Goal: Transaction & Acquisition: Purchase product/service

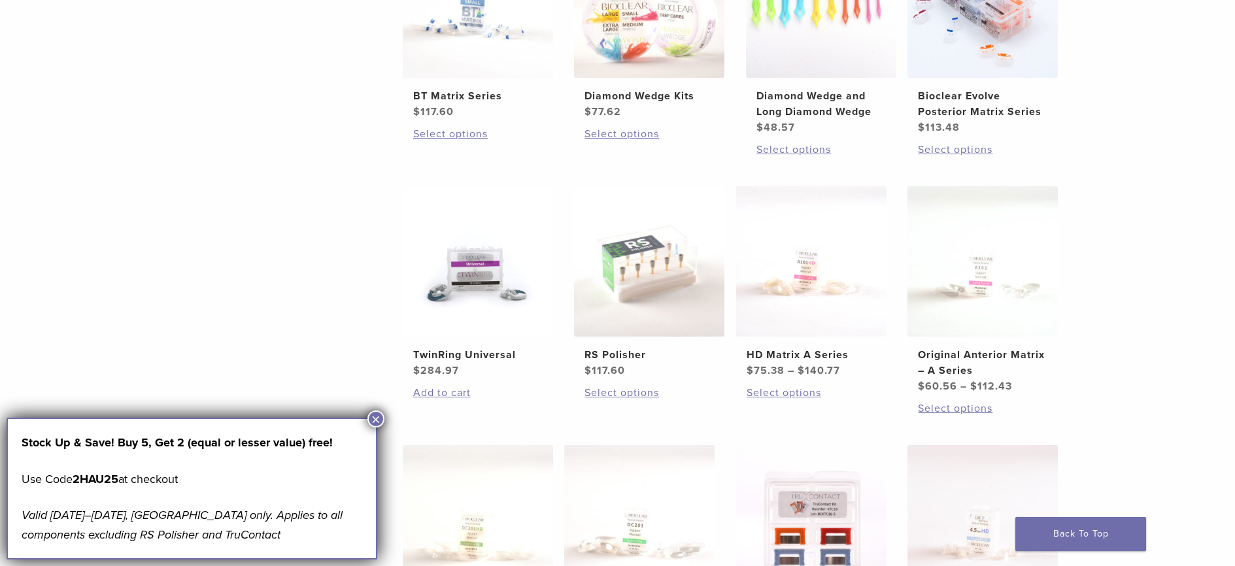
scroll to position [385, 0]
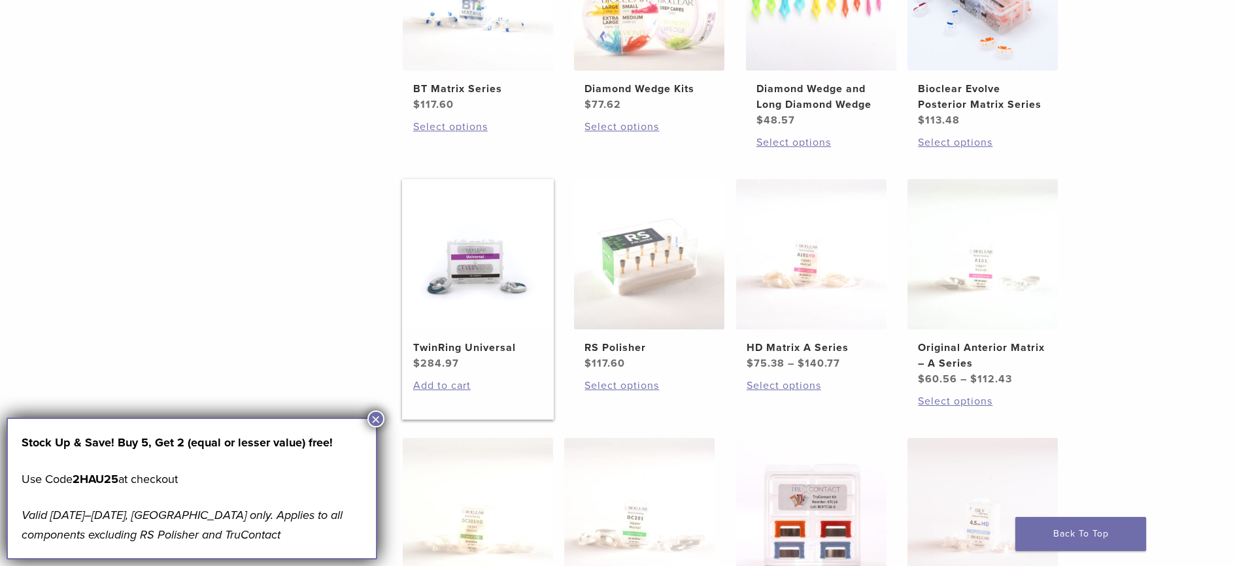
click at [471, 273] on img at bounding box center [478, 254] width 150 height 150
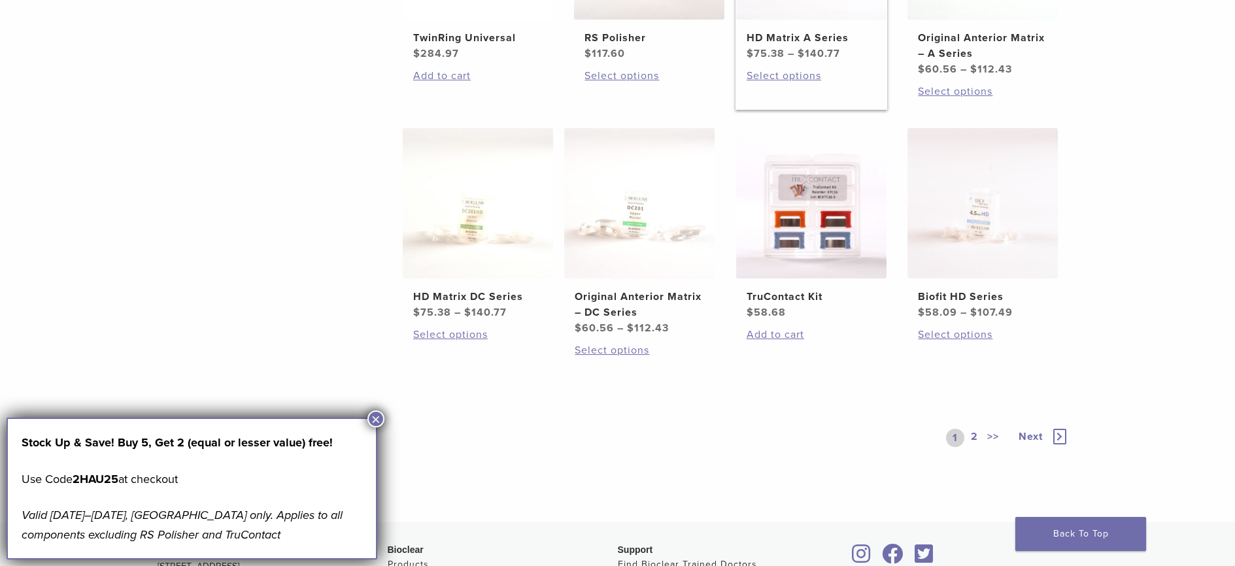
scroll to position [694, 0]
click at [1059, 433] on icon at bounding box center [1060, 438] width 13 height 16
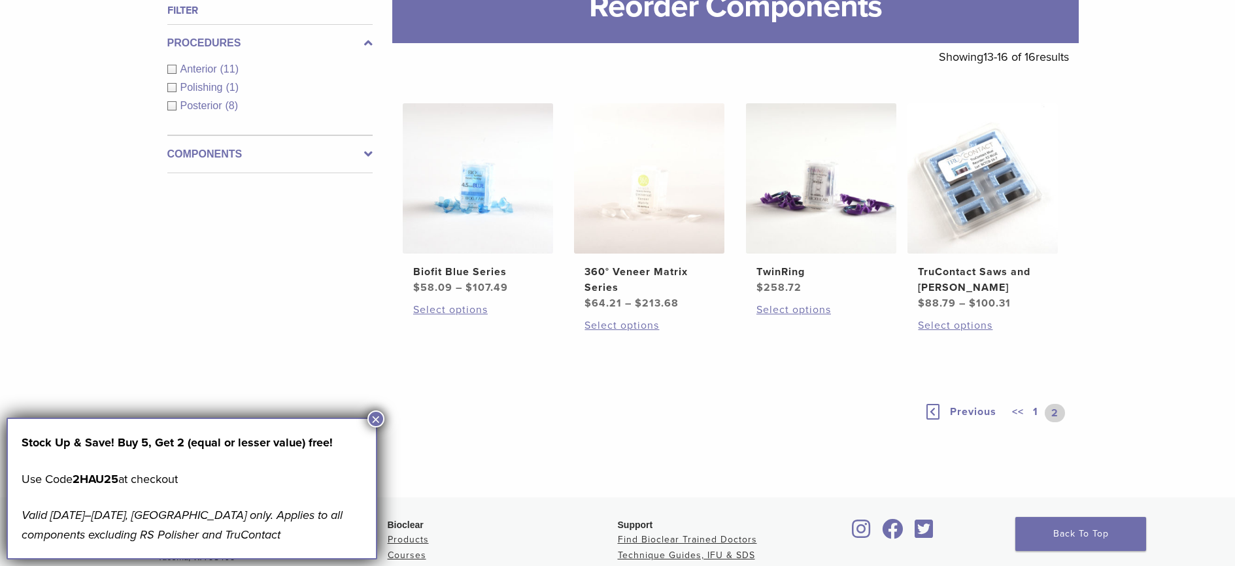
scroll to position [196, 0]
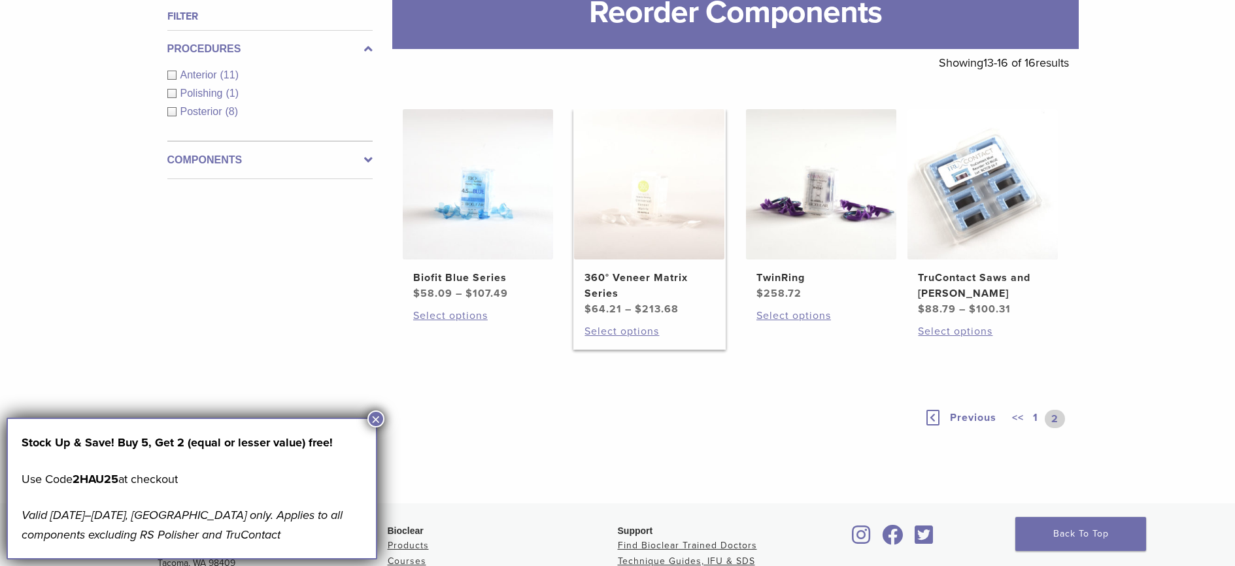
click at [625, 191] on img at bounding box center [649, 184] width 150 height 150
click at [986, 211] on img at bounding box center [983, 184] width 150 height 150
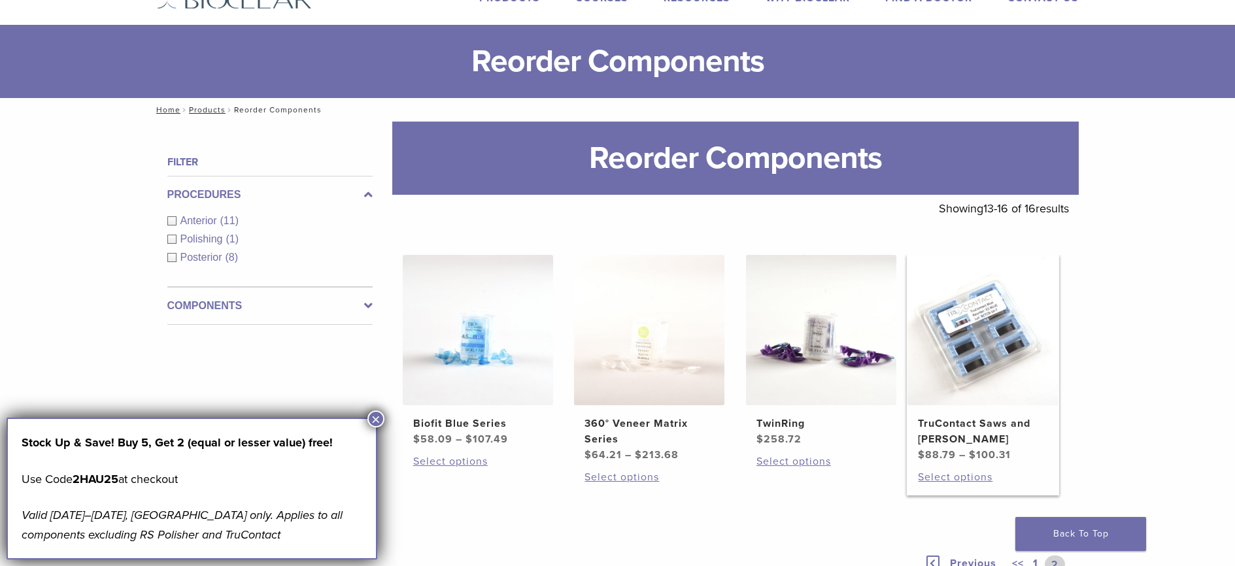
scroll to position [0, 0]
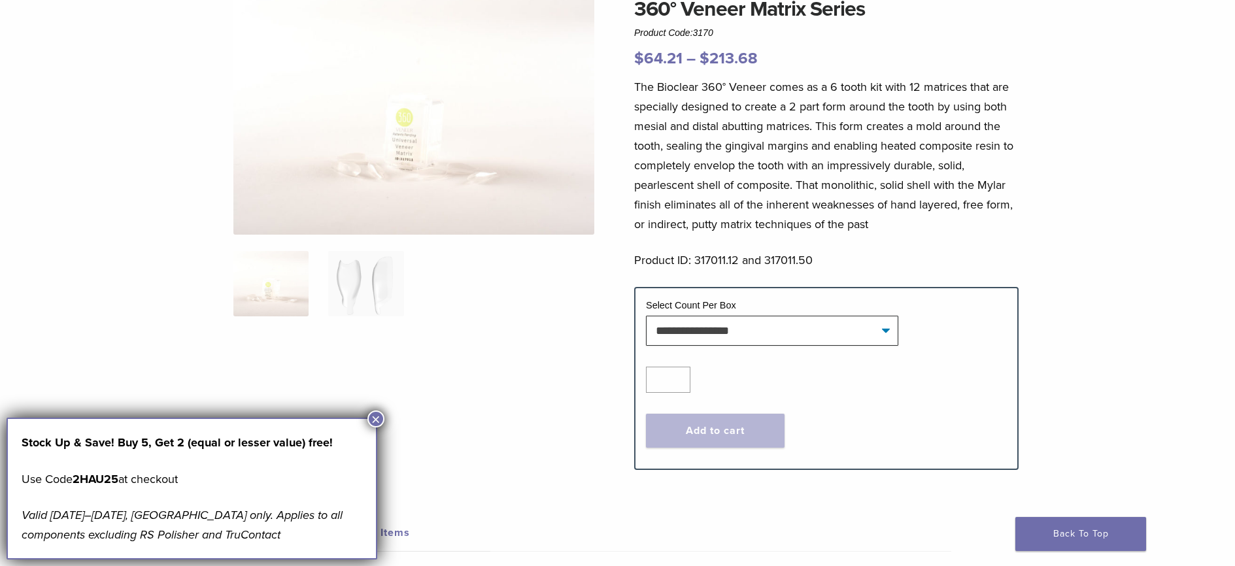
scroll to position [131, 0]
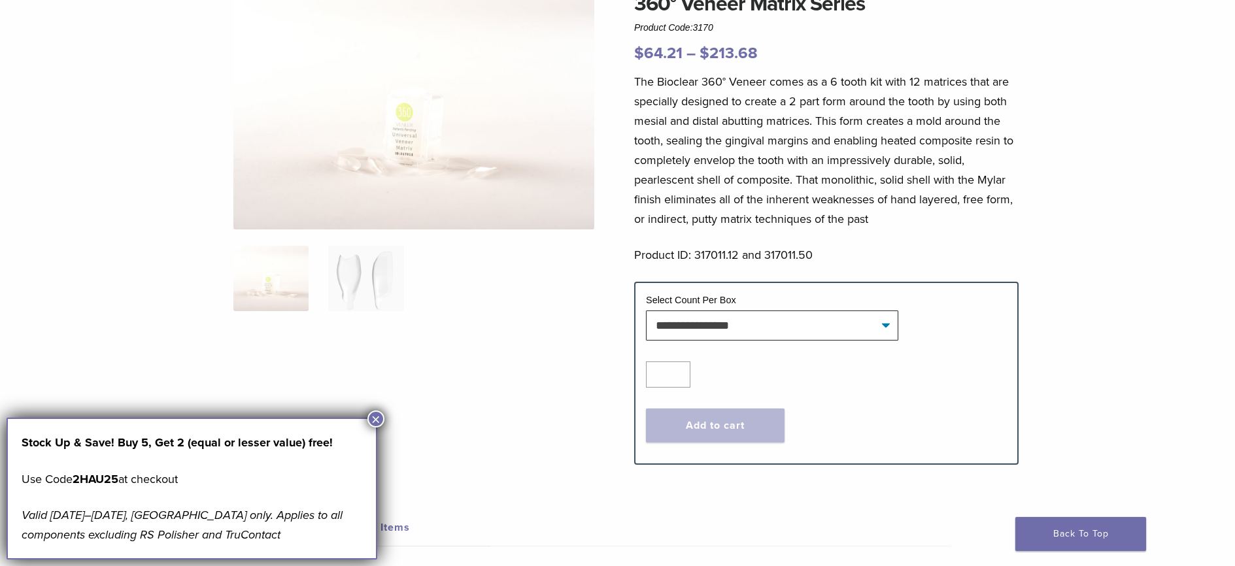
click at [375, 184] on img at bounding box center [413, 108] width 361 height 241
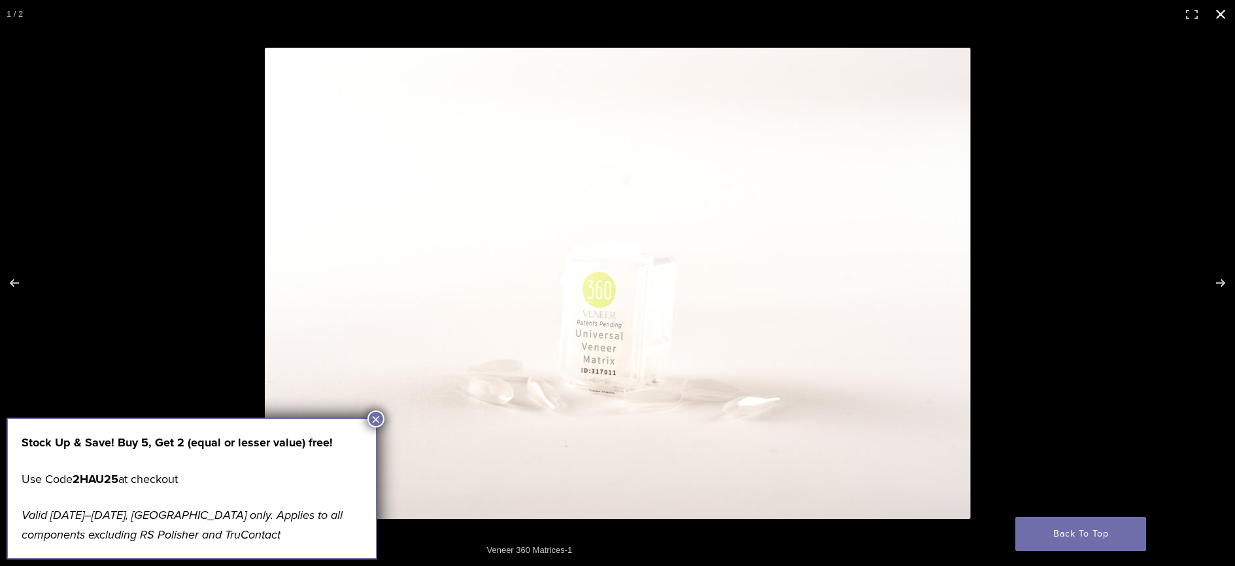
click at [1220, 12] on button "Close (Esc)" at bounding box center [1221, 14] width 29 height 29
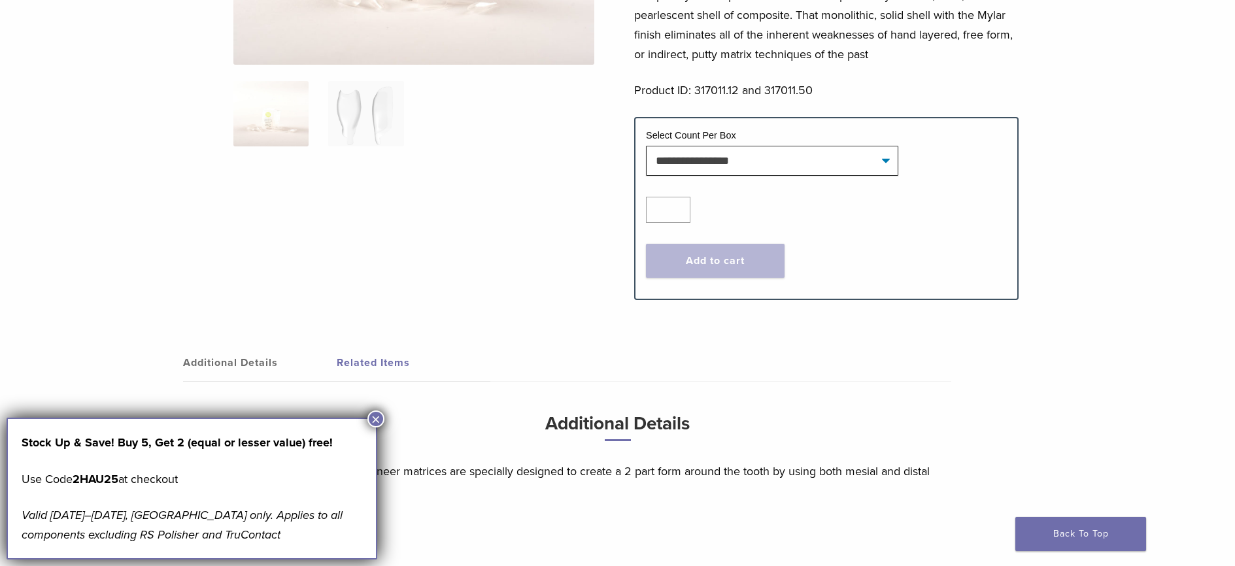
scroll to position [292, 0]
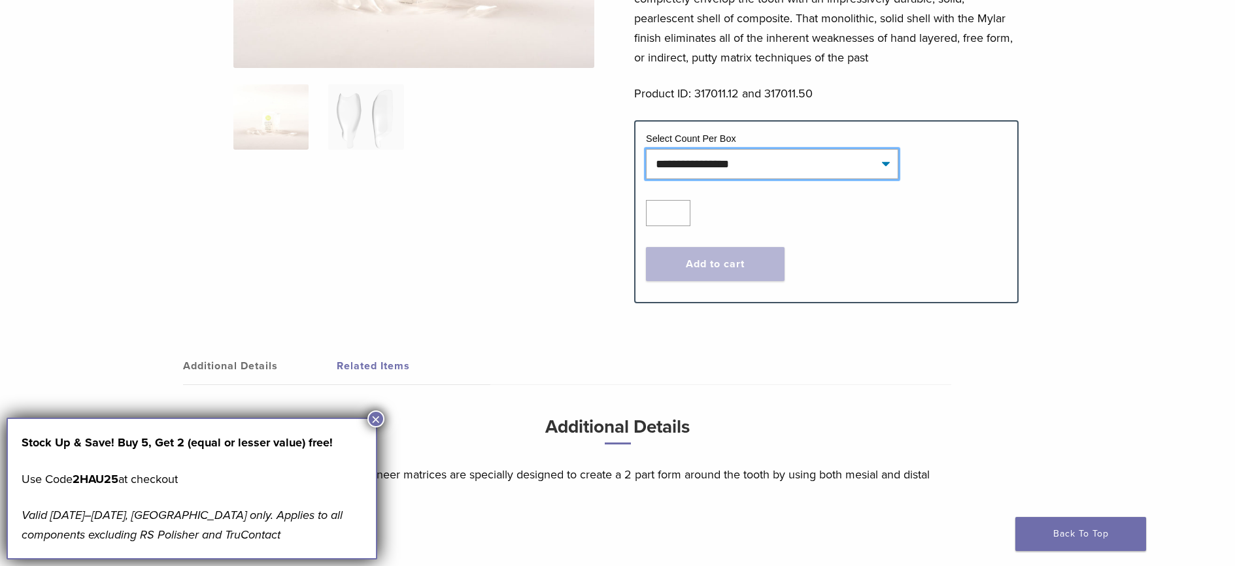
click at [742, 174] on select "**********" at bounding box center [772, 164] width 252 height 30
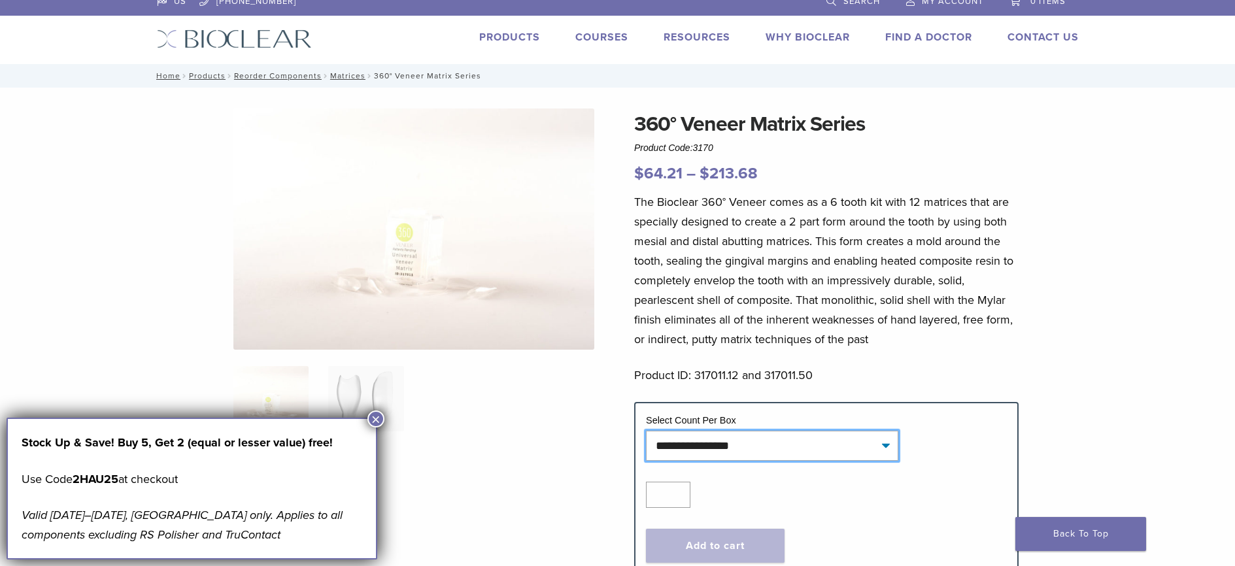
scroll to position [9, 0]
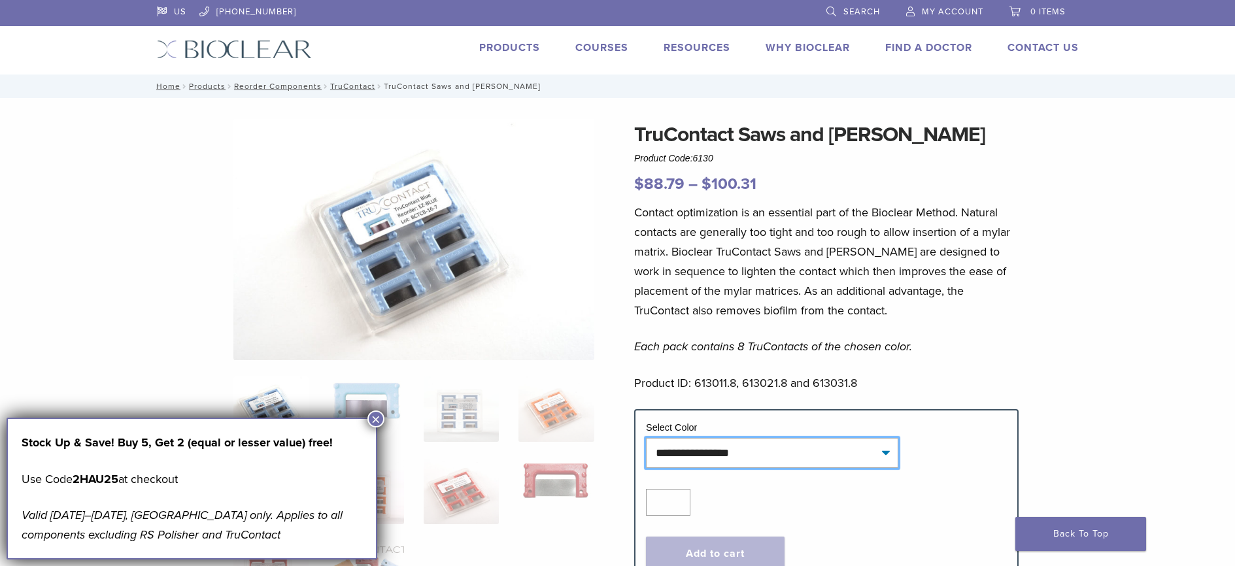
click at [753, 440] on select "**********" at bounding box center [772, 453] width 252 height 30
click at [558, 268] on img at bounding box center [413, 239] width 361 height 241
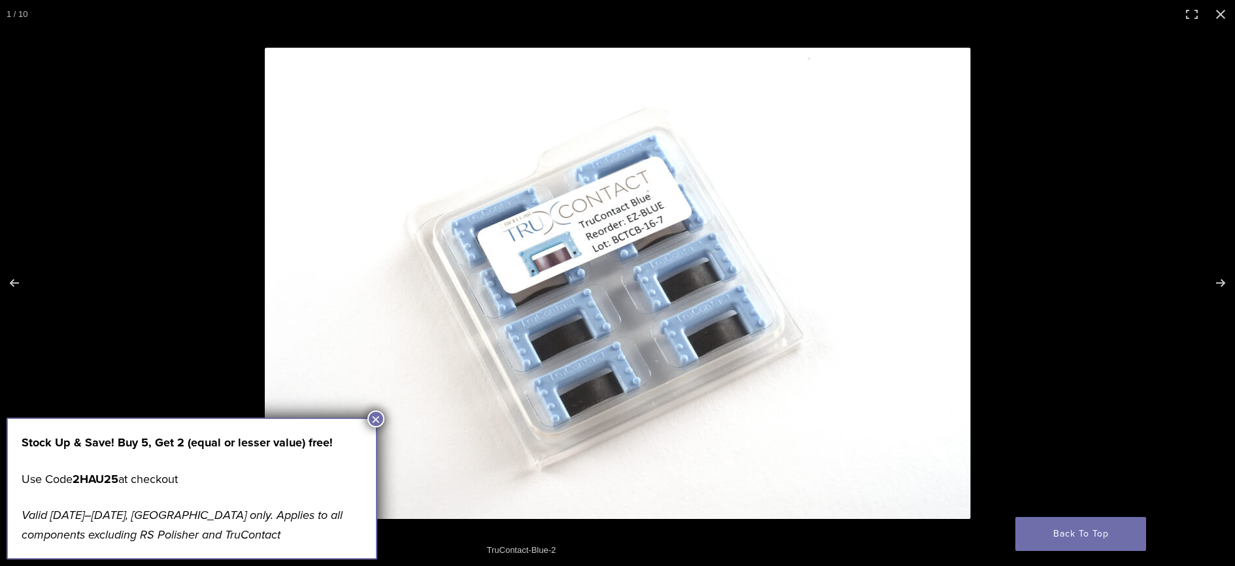
click at [373, 417] on button "×" at bounding box center [376, 419] width 17 height 17
